Goal: Task Accomplishment & Management: Use online tool/utility

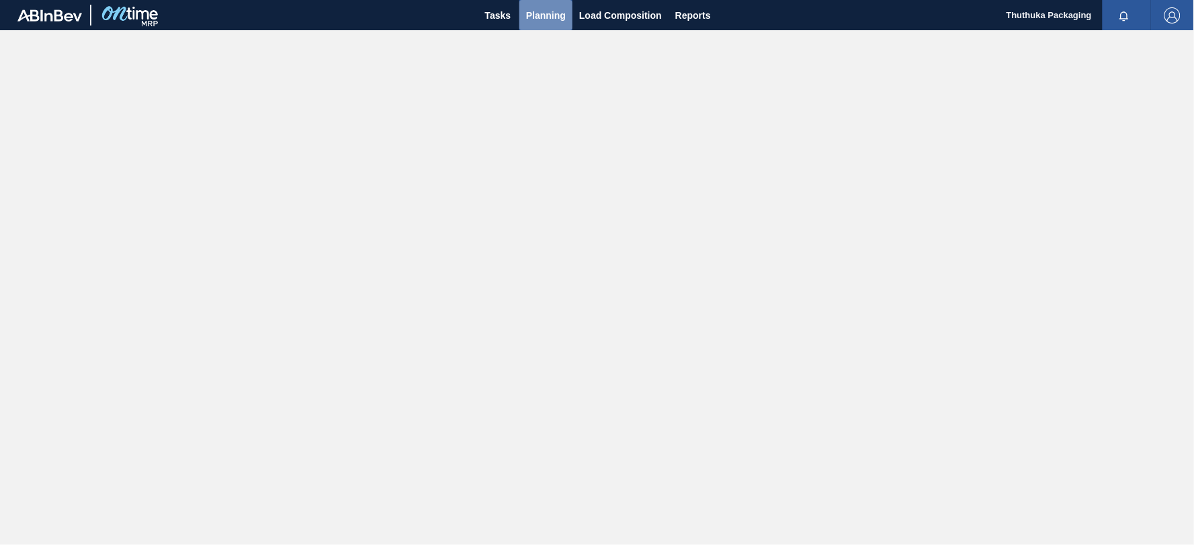
click at [537, 15] on span "Planning" at bounding box center [546, 15] width 40 height 16
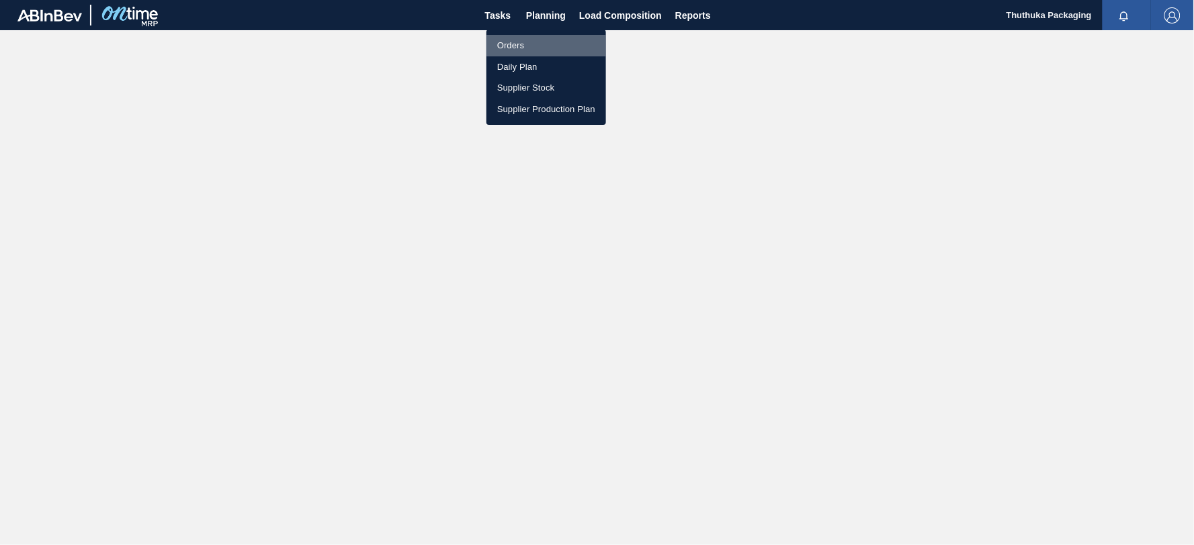
click at [519, 44] on li "Orders" at bounding box center [546, 45] width 120 height 21
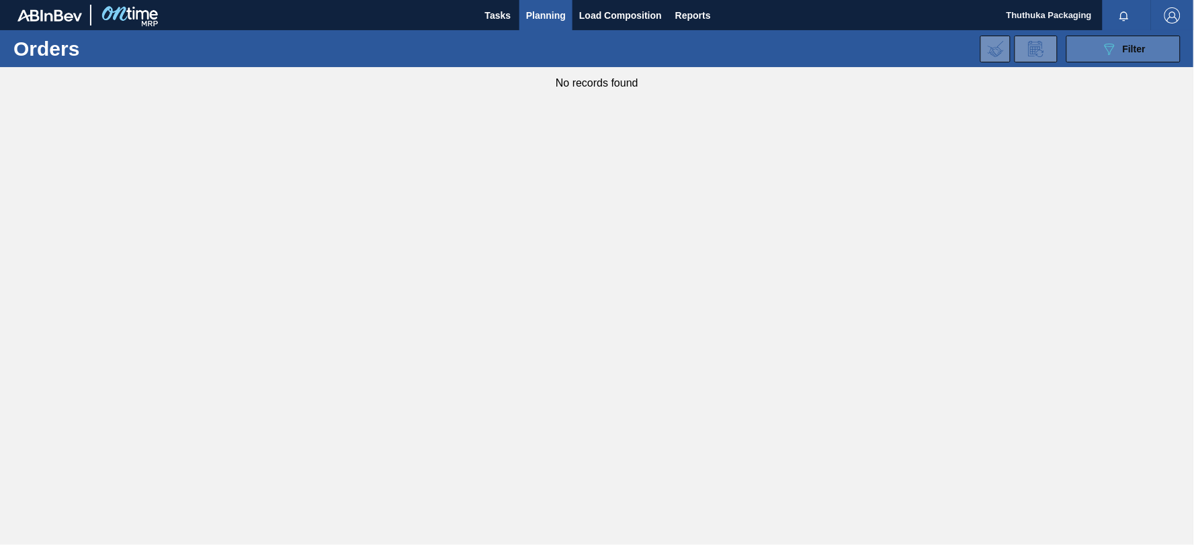
click at [1115, 50] on icon "089F7B8B-B2A5-4AFE-B5C0-19BA573D28AC" at bounding box center [1109, 49] width 16 height 16
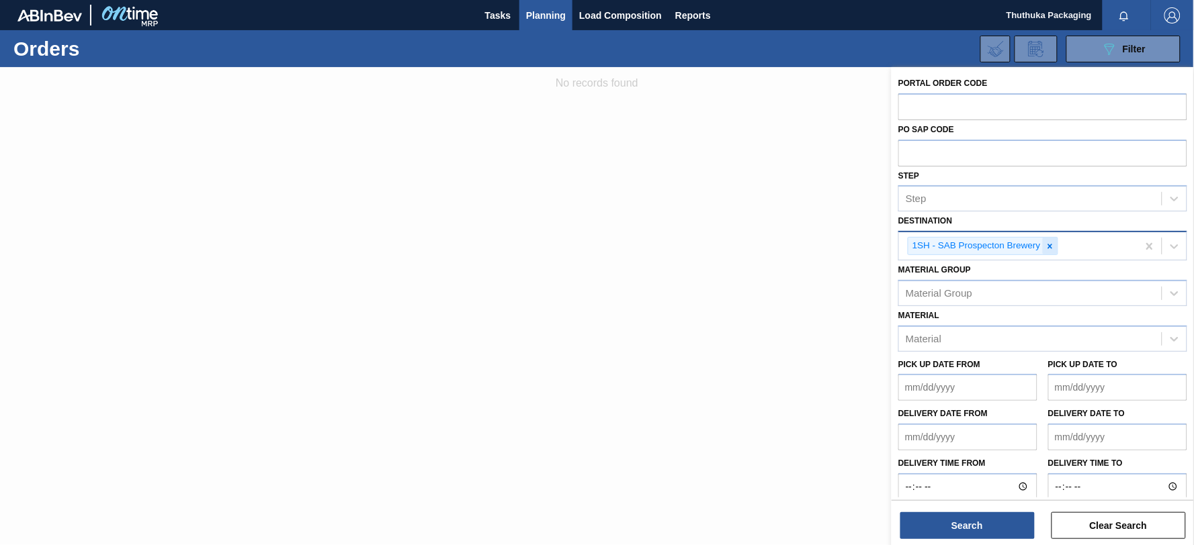
click at [1049, 246] on icon at bounding box center [1049, 246] width 5 height 5
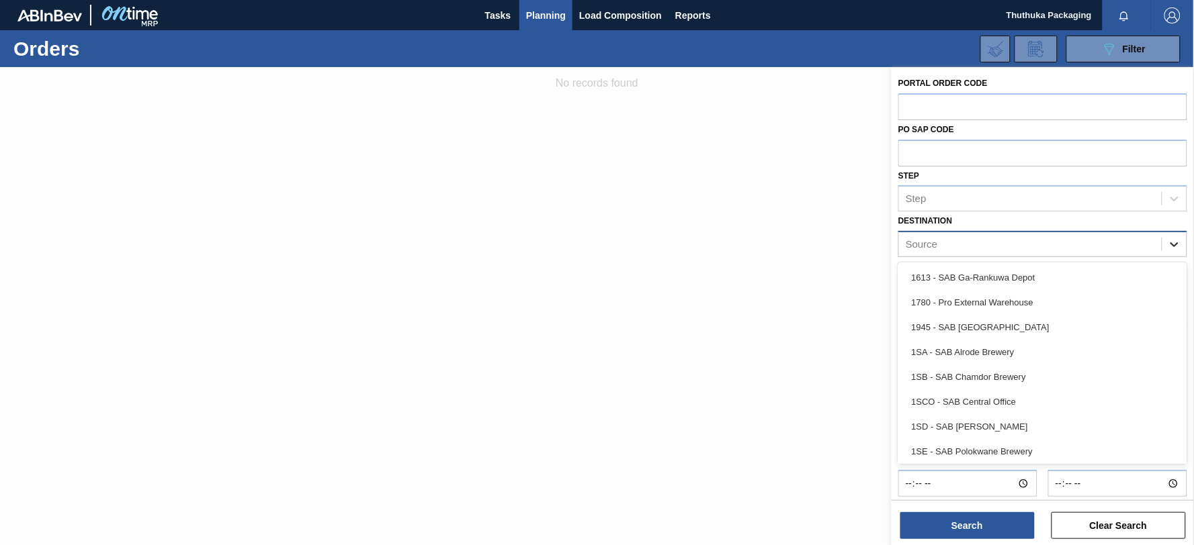
click at [1173, 244] on icon at bounding box center [1173, 244] width 13 height 13
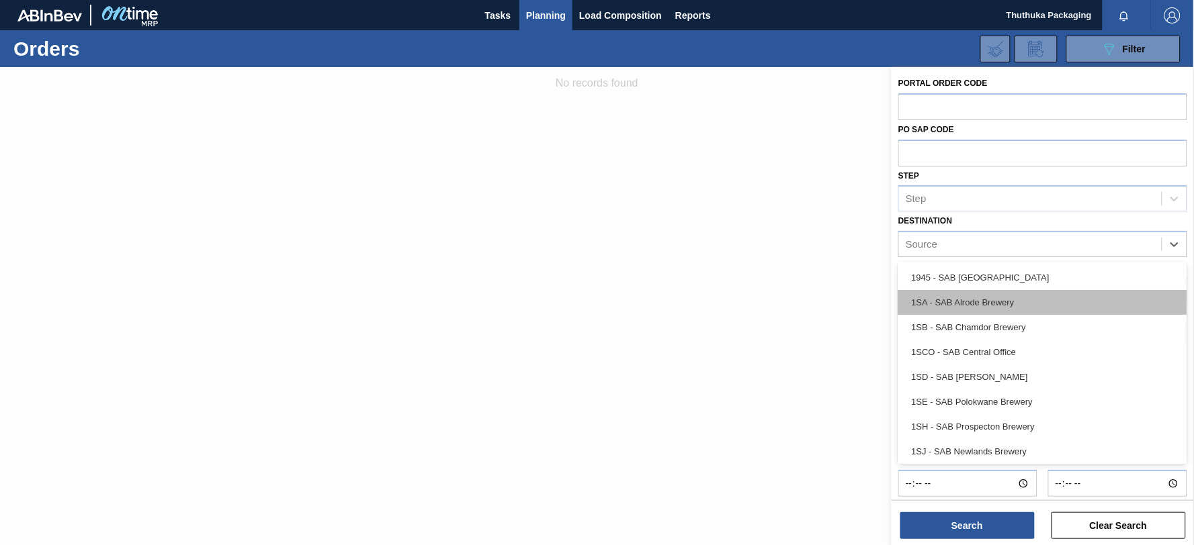
scroll to position [75, 0]
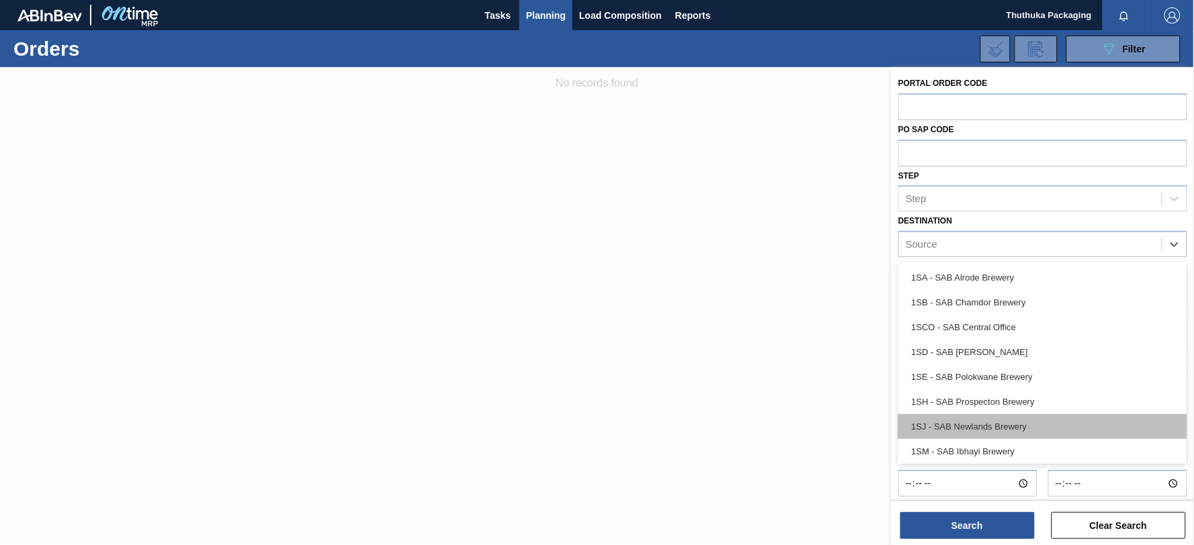
click at [1024, 424] on div "1SJ - SAB Newlands Brewery" at bounding box center [1042, 426] width 289 height 25
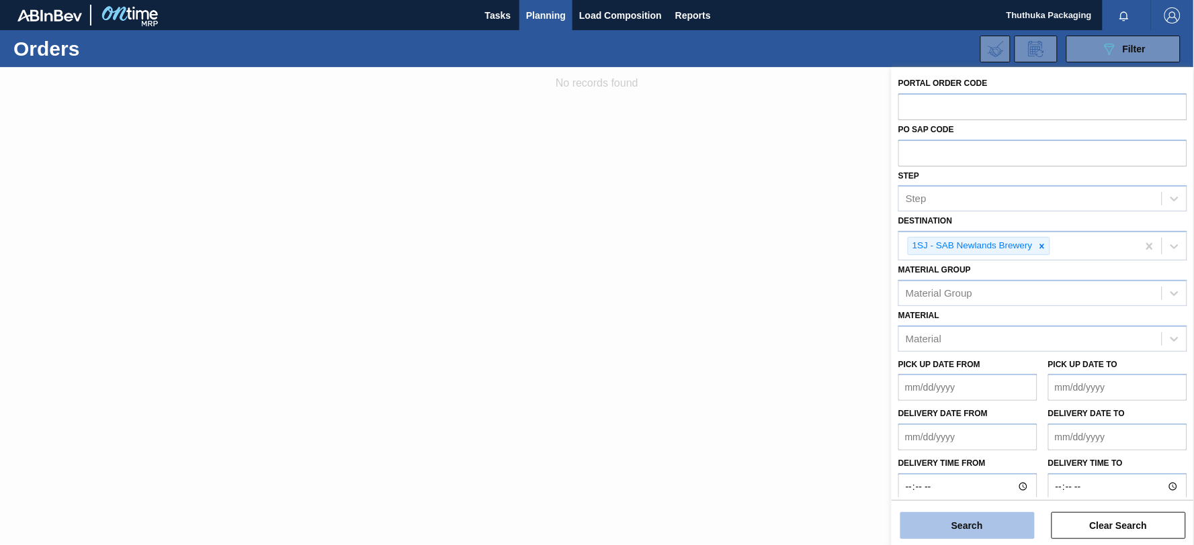
click at [992, 526] on button "Search" at bounding box center [967, 526] width 134 height 27
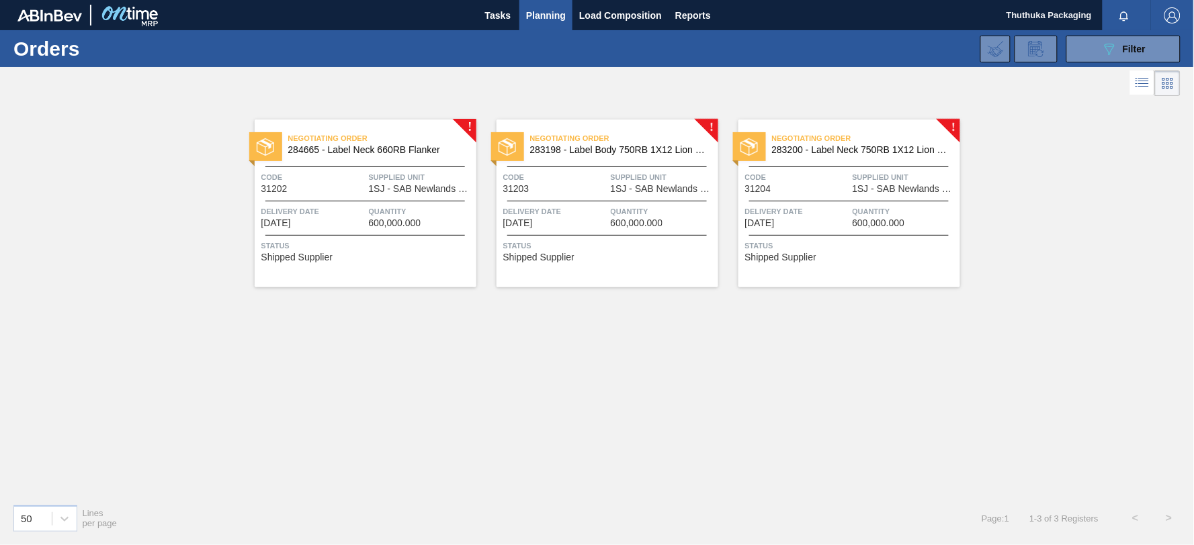
click at [394, 149] on span "284665 - Label Neck 660RB Flanker" at bounding box center [376, 150] width 177 height 10
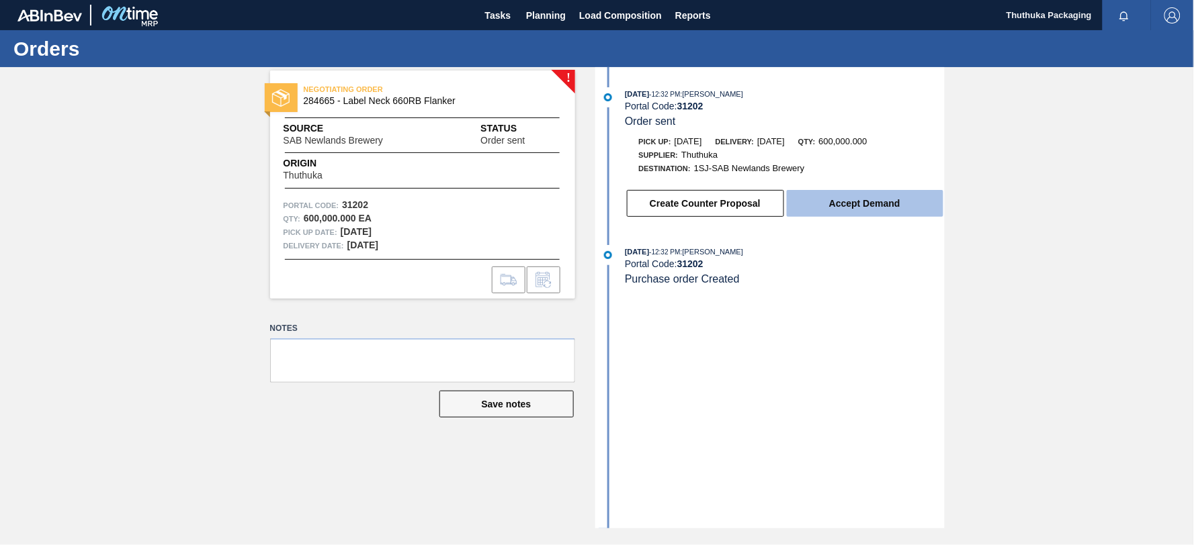
click at [815, 204] on button "Accept Demand" at bounding box center [865, 203] width 157 height 27
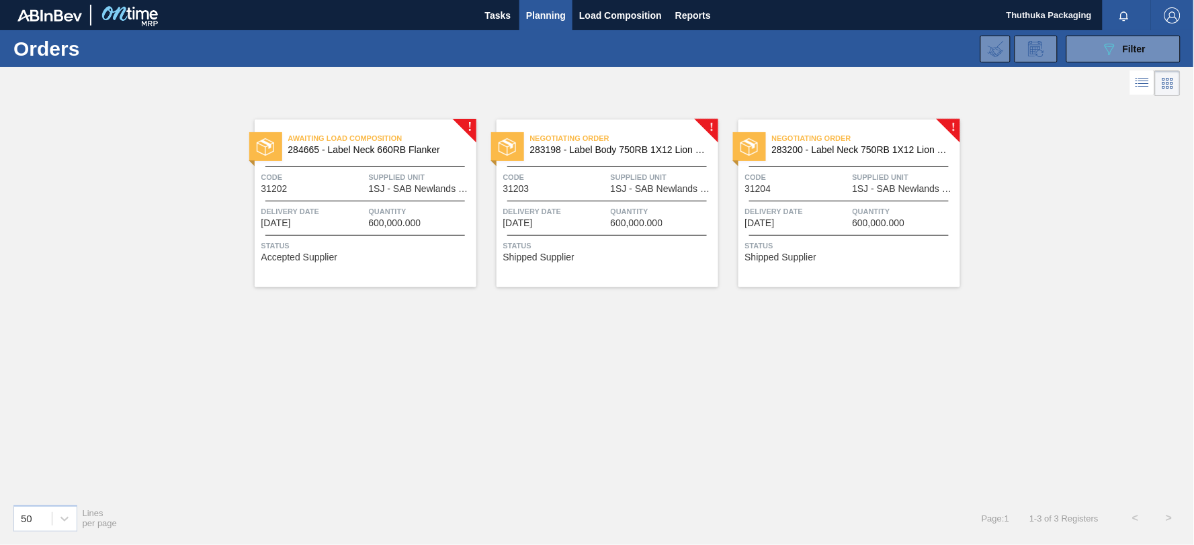
click at [585, 146] on span "283198 - Label Body 750RB 1X12 Lion Pinc 2022" at bounding box center [618, 150] width 177 height 10
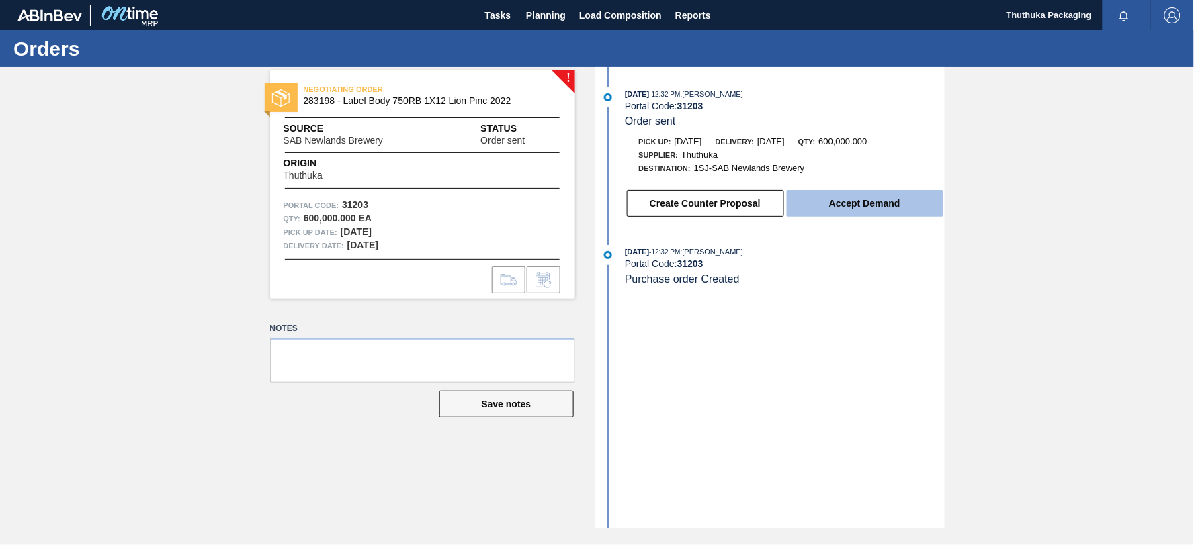
click at [834, 205] on button "Accept Demand" at bounding box center [865, 203] width 157 height 27
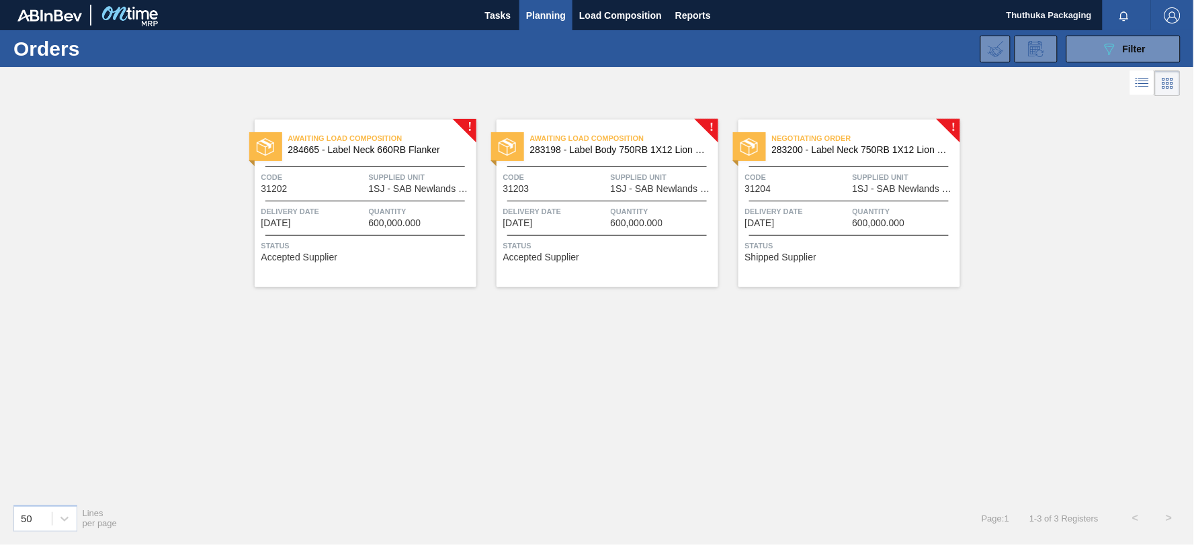
click at [819, 151] on span "283200 - Label Neck 750RB 1X12 Lion Pinc 2022" at bounding box center [860, 150] width 177 height 10
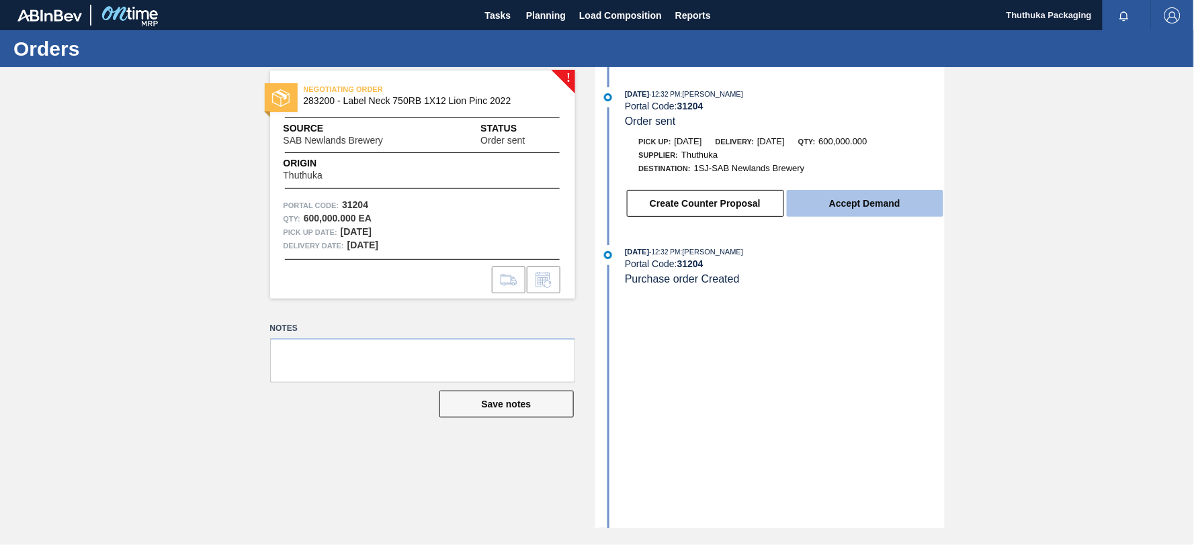
click at [823, 203] on button "Accept Demand" at bounding box center [865, 203] width 157 height 27
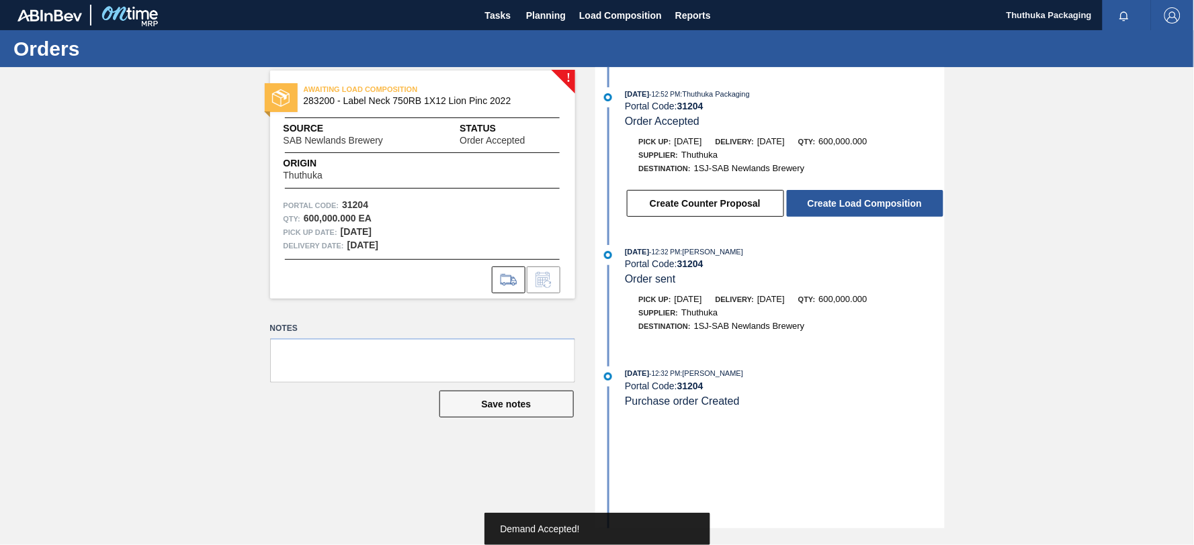
click at [823, 203] on button "Create Load Composition" at bounding box center [865, 203] width 157 height 27
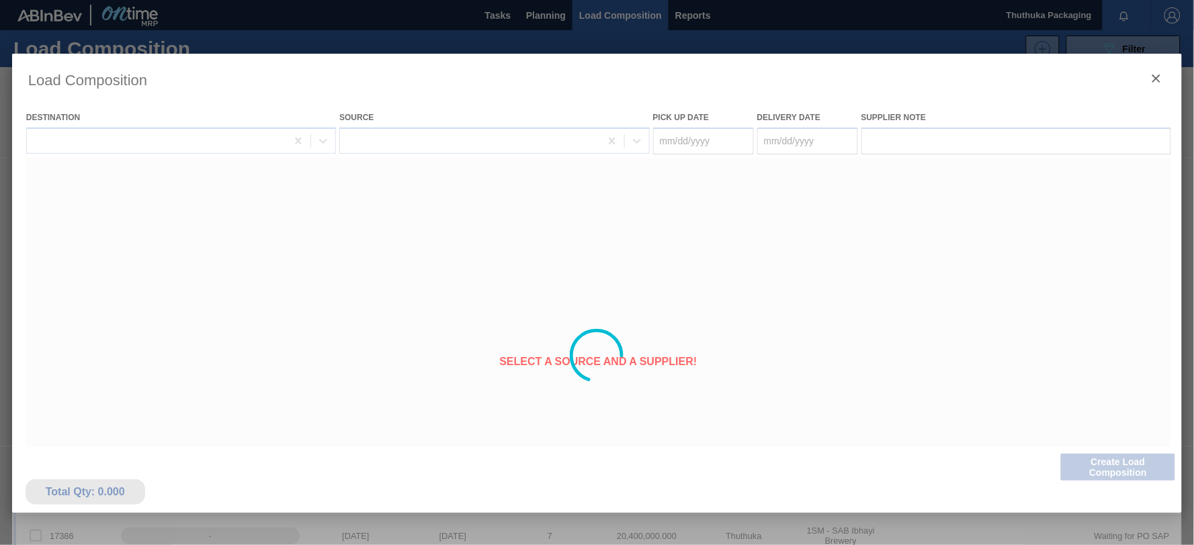
type Date "[DATE]"
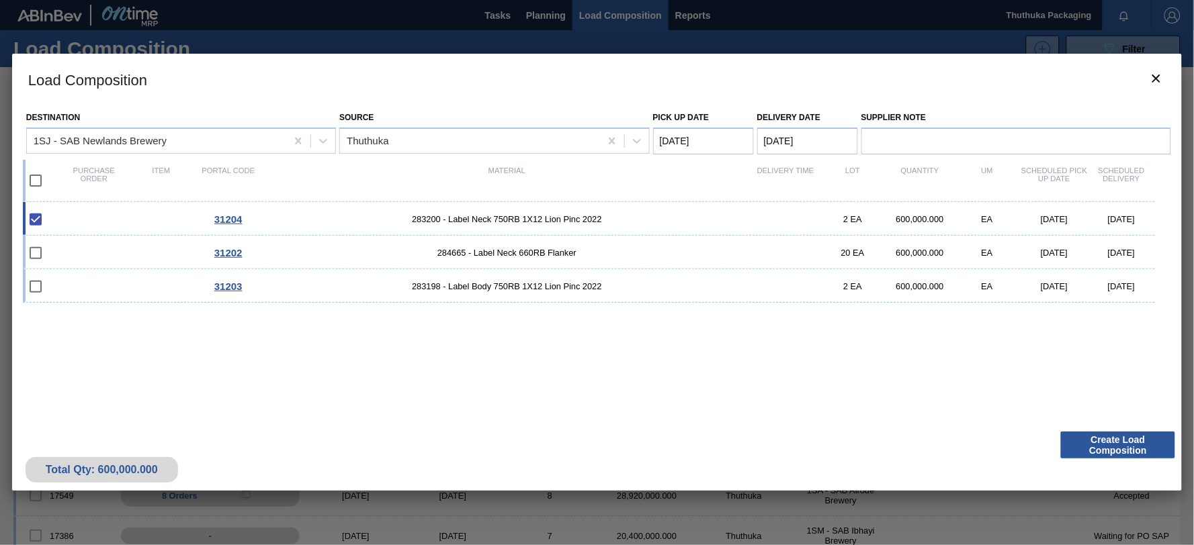
click at [39, 177] on input "checkbox" at bounding box center [35, 181] width 28 height 28
checkbox input "true"
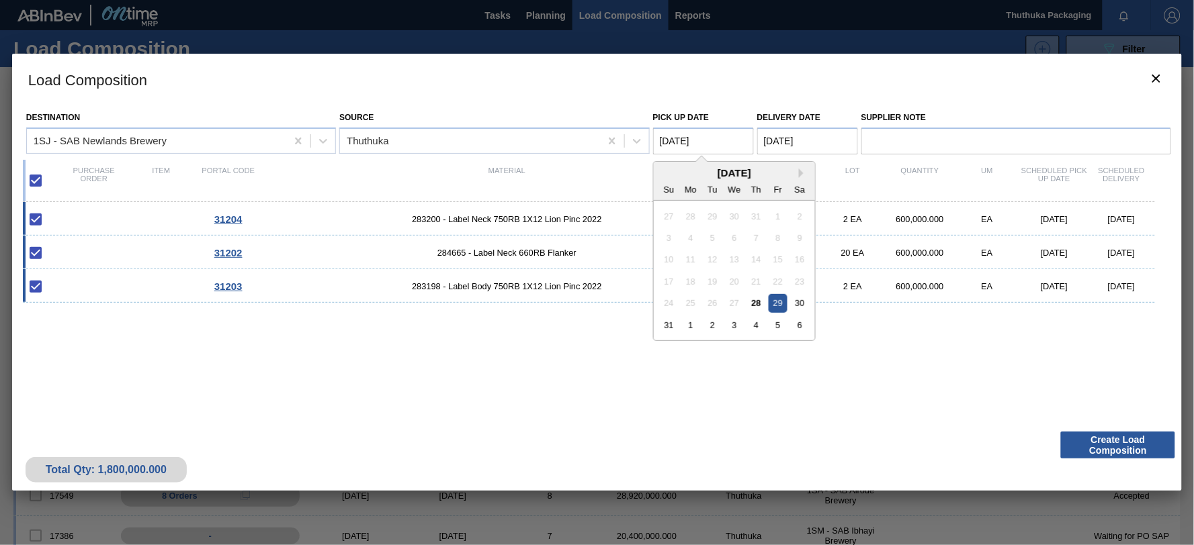
click at [717, 138] on Date "[DATE]" at bounding box center [703, 141] width 101 height 27
click at [758, 303] on div "28" at bounding box center [756, 303] width 18 height 18
type Date "[DATE]"
click at [793, 142] on Date "[DATE]" at bounding box center [807, 141] width 101 height 27
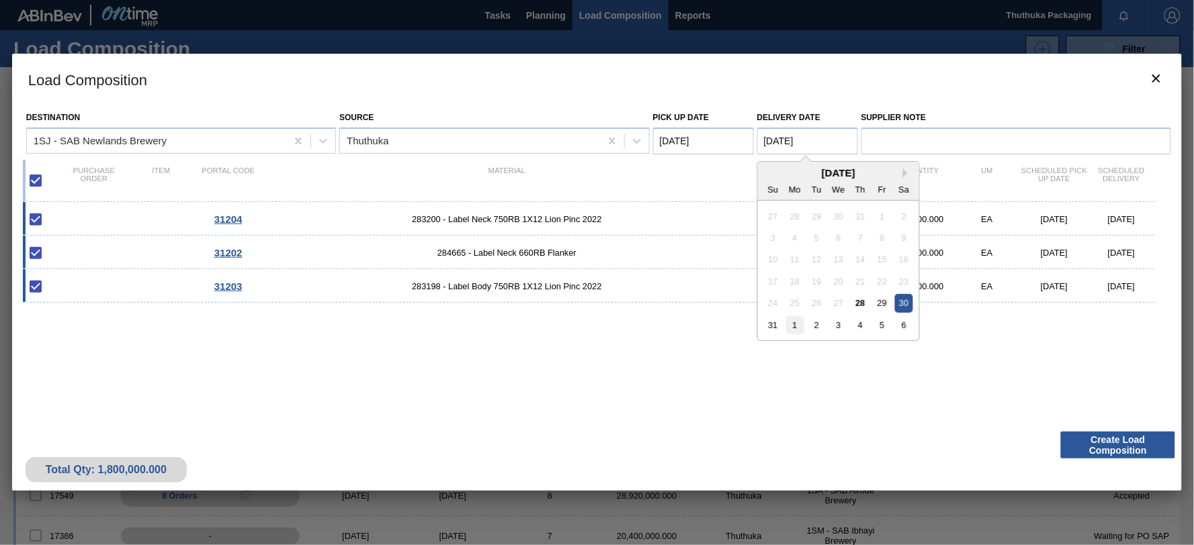
click at [794, 324] on div "1" at bounding box center [794, 325] width 18 height 18
type Date "[DATE]"
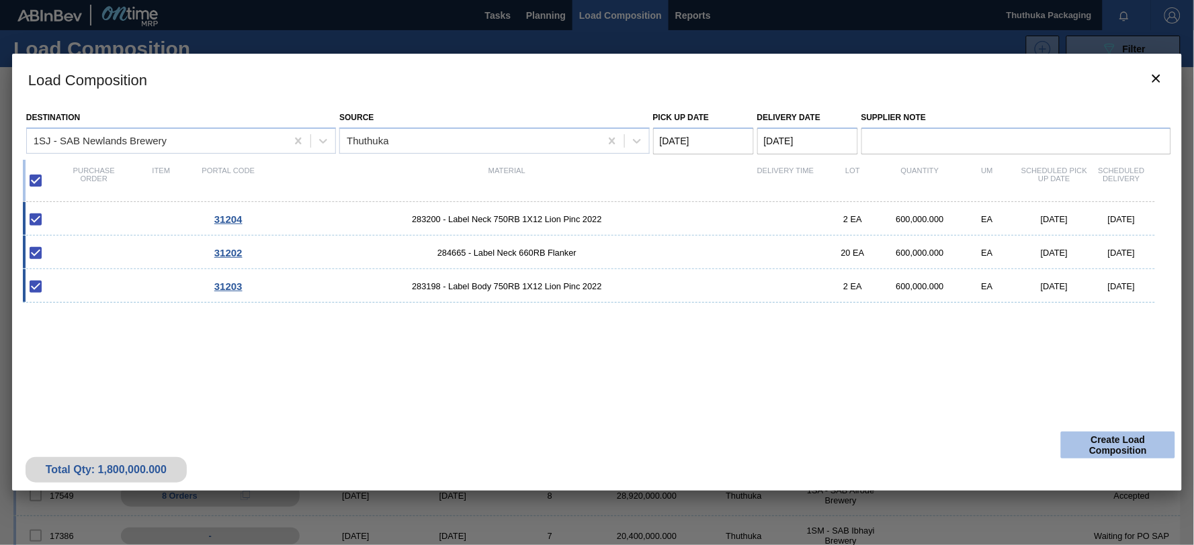
click at [1085, 445] on button "Create Load Composition" at bounding box center [1118, 445] width 114 height 27
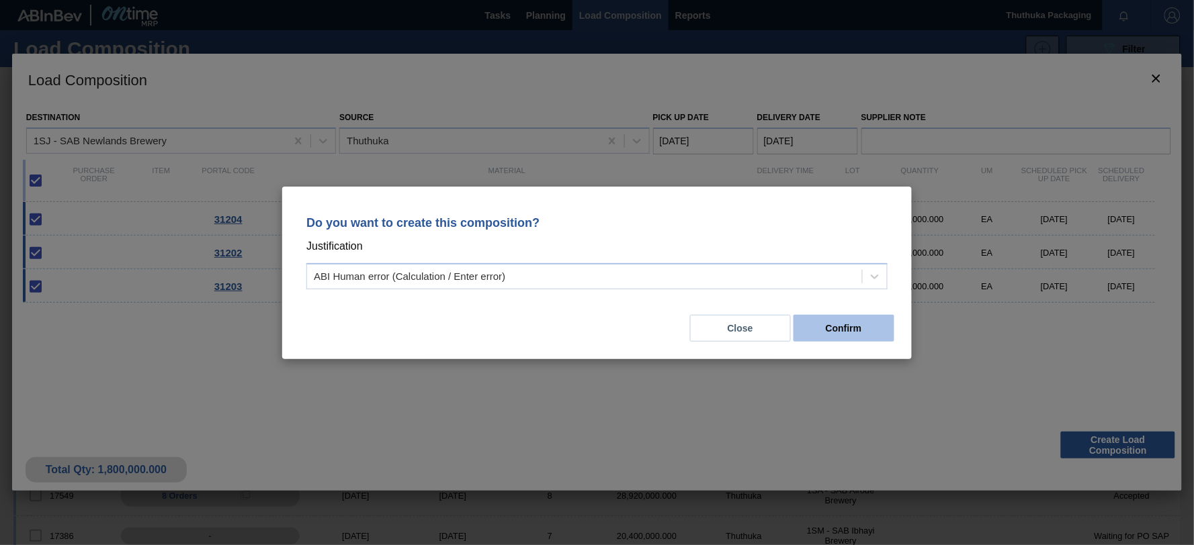
click at [860, 328] on button "Confirm" at bounding box center [843, 328] width 101 height 27
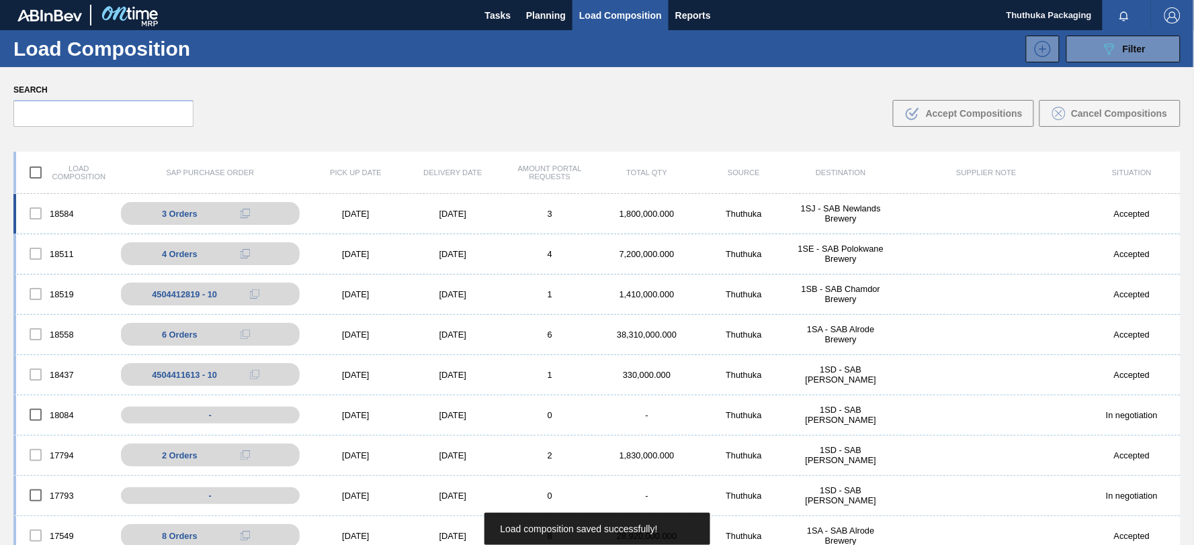
click at [821, 208] on div "1SJ - SAB Newlands Brewery" at bounding box center [840, 214] width 97 height 20
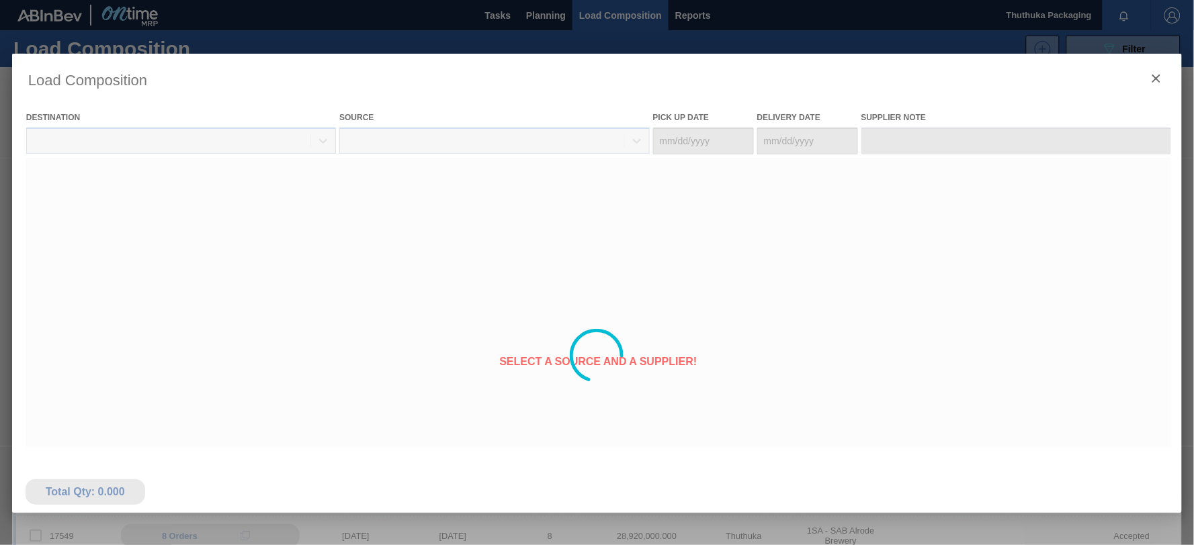
type Date "[DATE]"
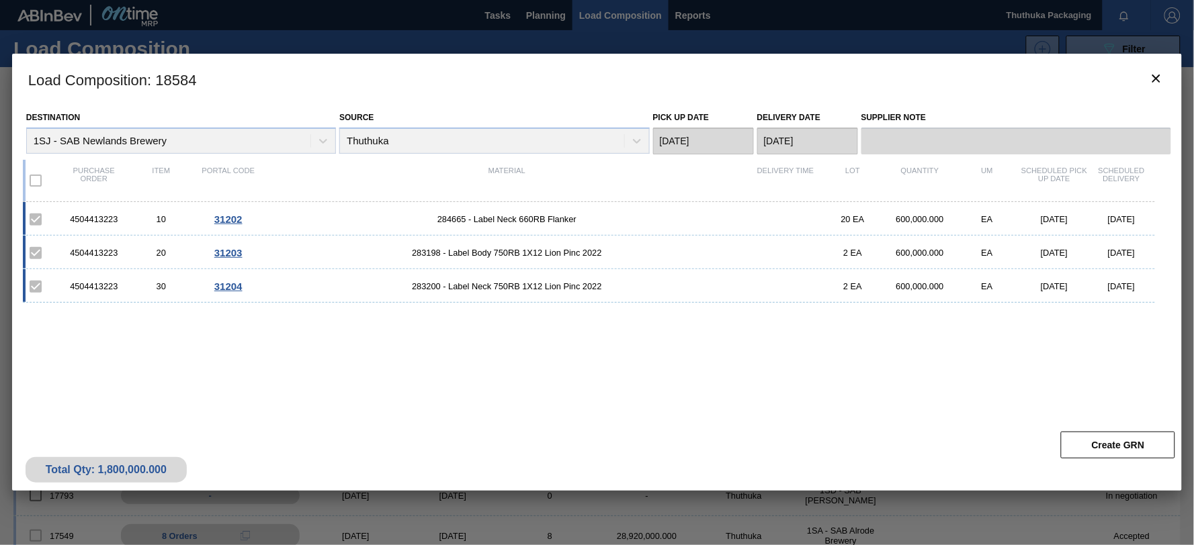
click at [79, 218] on div "4504413223" at bounding box center [93, 219] width 67 height 10
copy div "4504413223"
click at [441, 218] on span "284665 - Label Neck 660RB Flanker" at bounding box center [507, 219] width 490 height 10
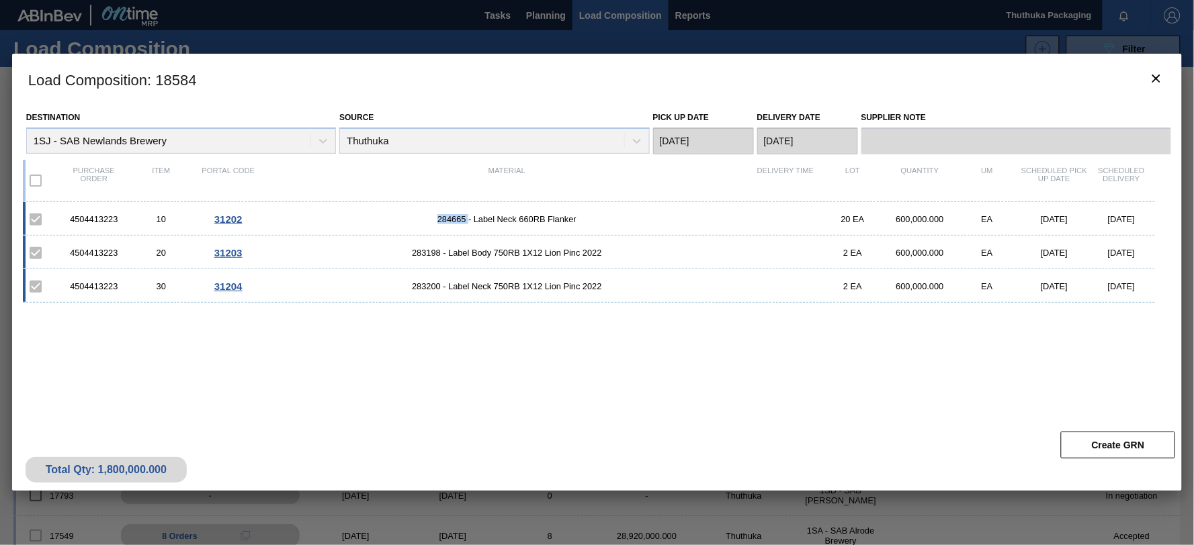
copy span "284665"
click at [433, 255] on span "283198 - Label Body 750RB 1X12 Lion Pinc 2022" at bounding box center [507, 253] width 490 height 10
copy span "283198"
click at [428, 287] on span "283200 - Label Neck 750RB 1X12 Lion Pinc 2022" at bounding box center [507, 286] width 490 height 10
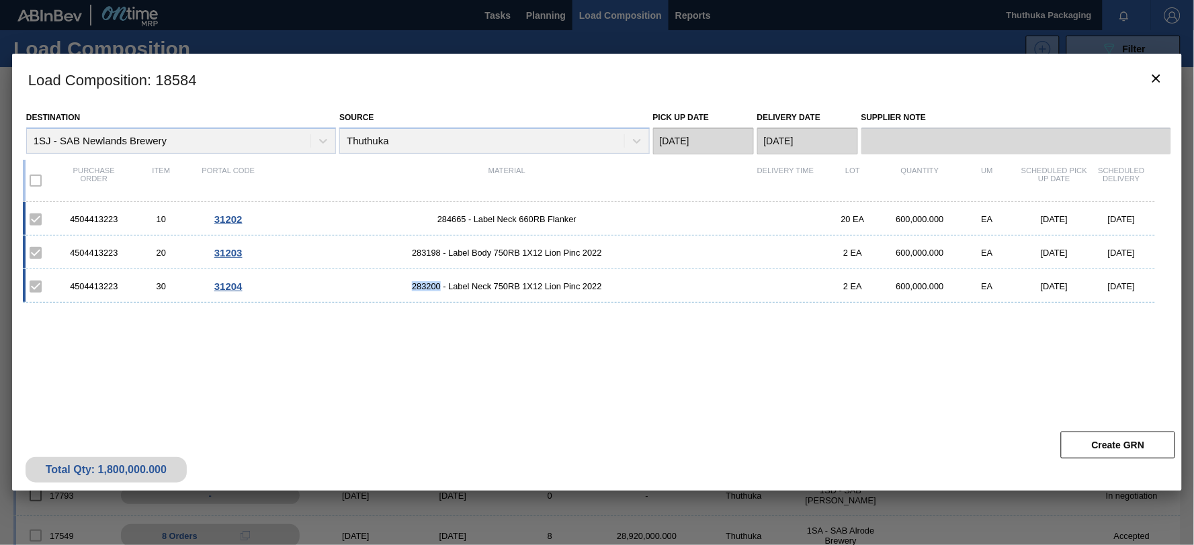
click at [427, 287] on span "283200 - Label Neck 750RB 1X12 Lion Pinc 2022" at bounding box center [507, 286] width 490 height 10
copy span "283200"
click at [1153, 79] on icon "botão de ícone" at bounding box center [1156, 79] width 16 height 16
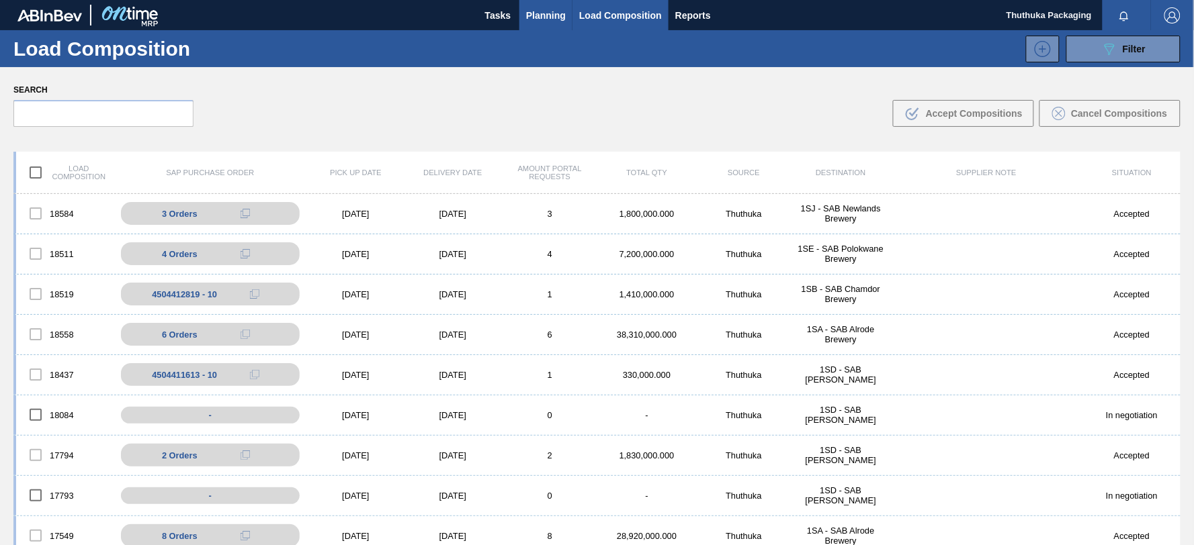
click at [545, 12] on span "Planning" at bounding box center [546, 15] width 40 height 16
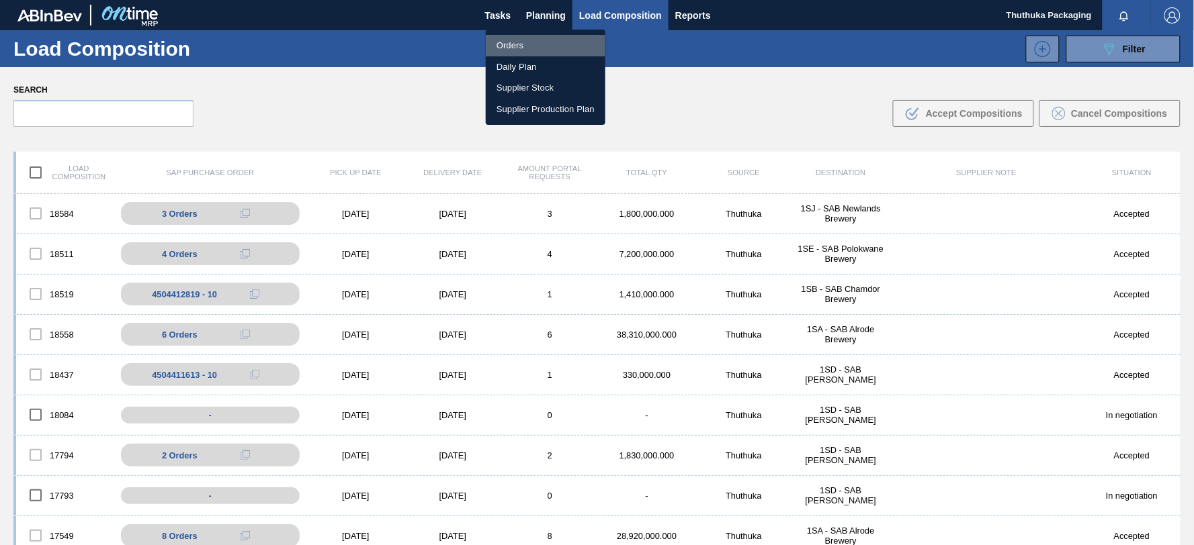
click at [519, 44] on li "Orders" at bounding box center [546, 45] width 120 height 21
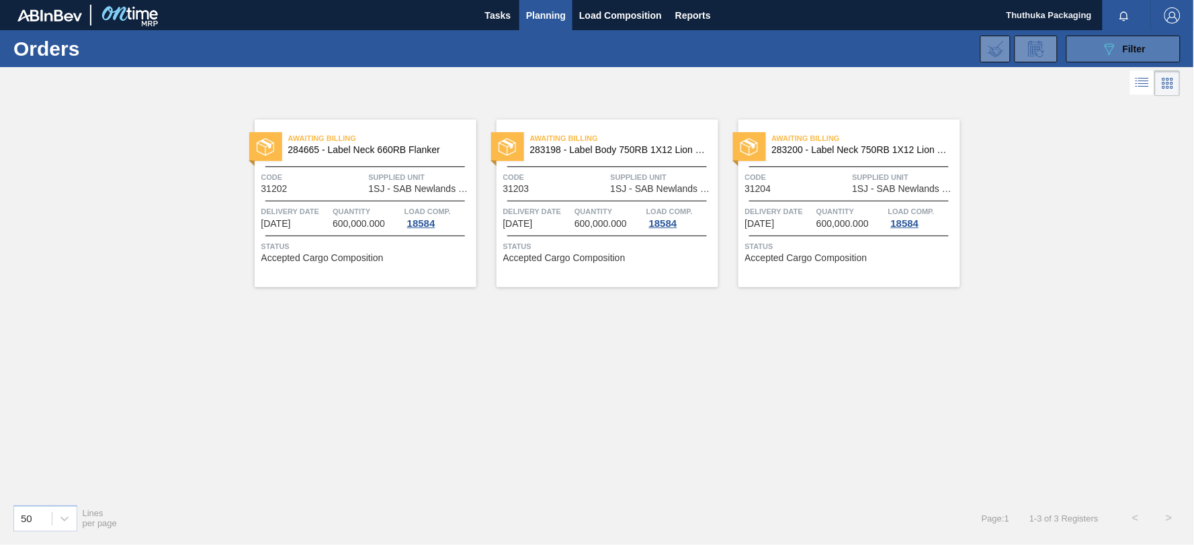
click at [1130, 48] on span "Filter" at bounding box center [1133, 49] width 23 height 11
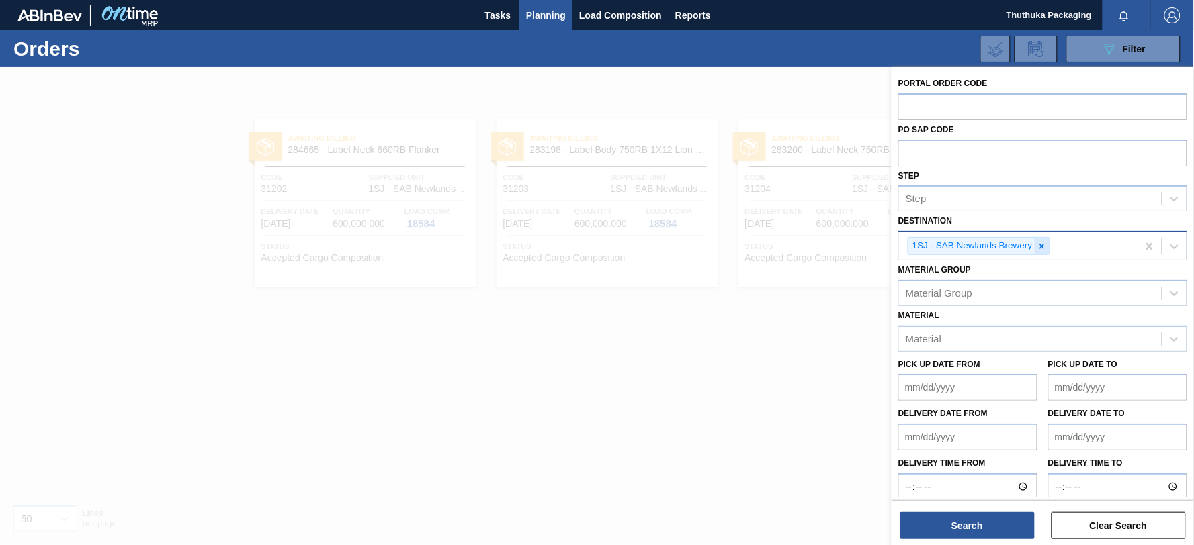
click at [1042, 244] on icon at bounding box center [1041, 246] width 5 height 5
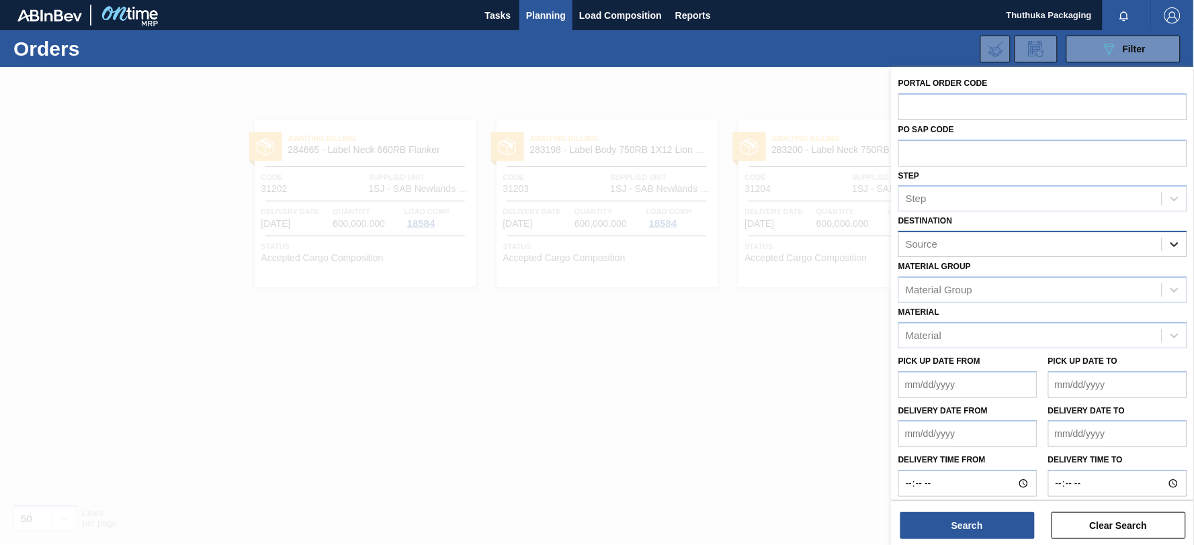
click at [1174, 244] on icon at bounding box center [1174, 244] width 8 height 5
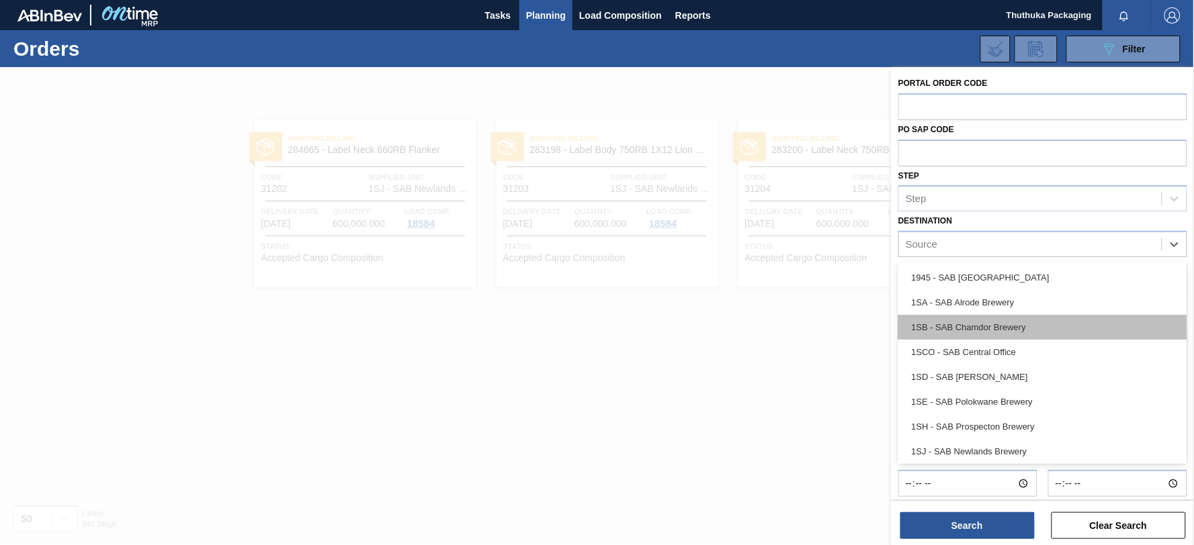
scroll to position [77, 0]
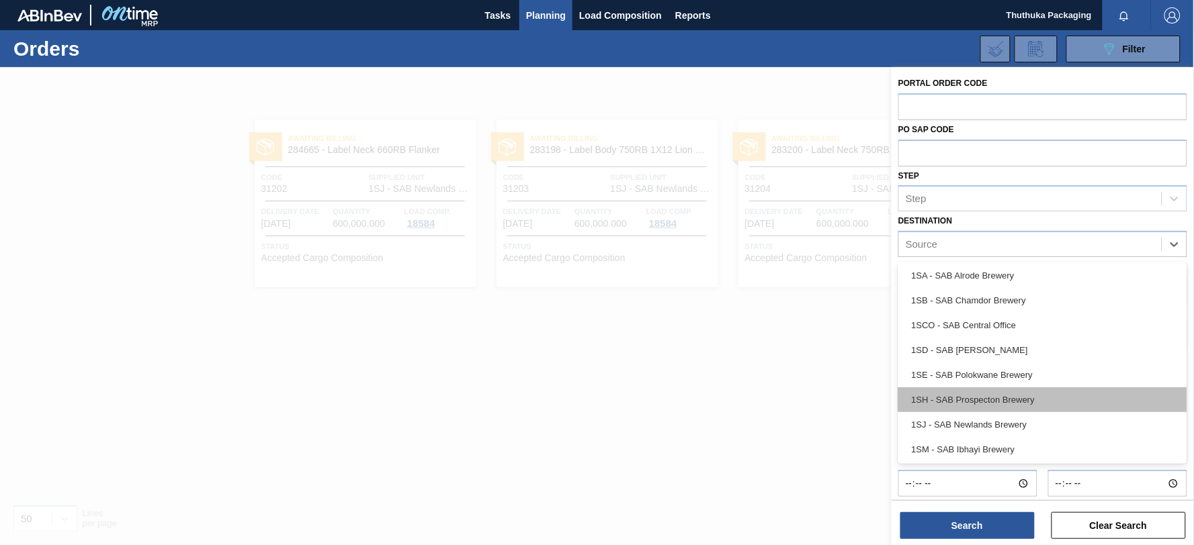
click at [990, 395] on div "1SH - SAB Prospecton Brewery" at bounding box center [1042, 400] width 289 height 25
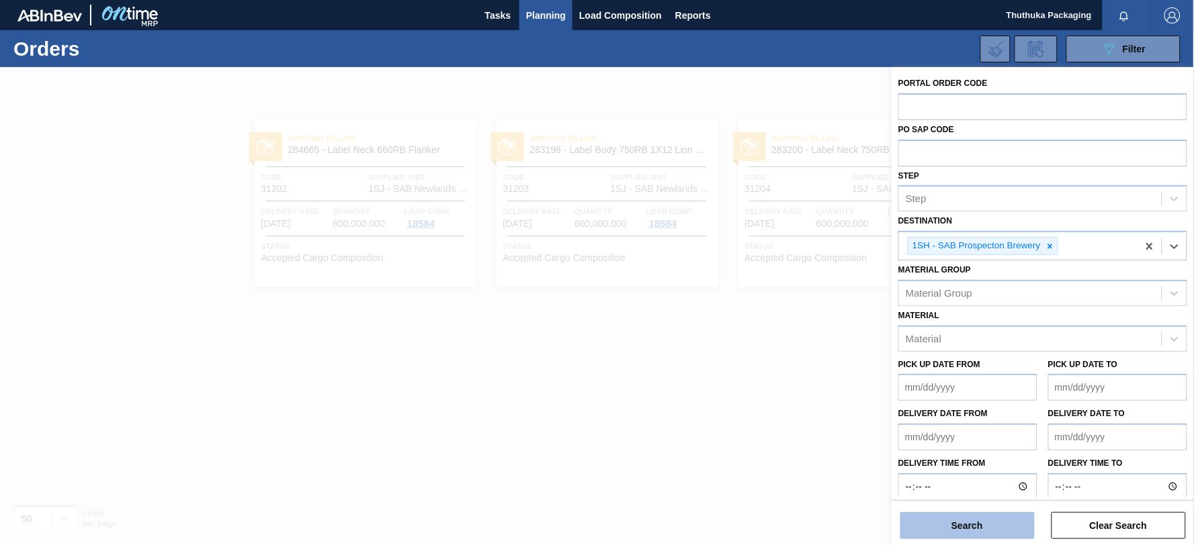
click at [957, 520] on button "Search" at bounding box center [967, 526] width 134 height 27
